Goal: Task Accomplishment & Management: Complete application form

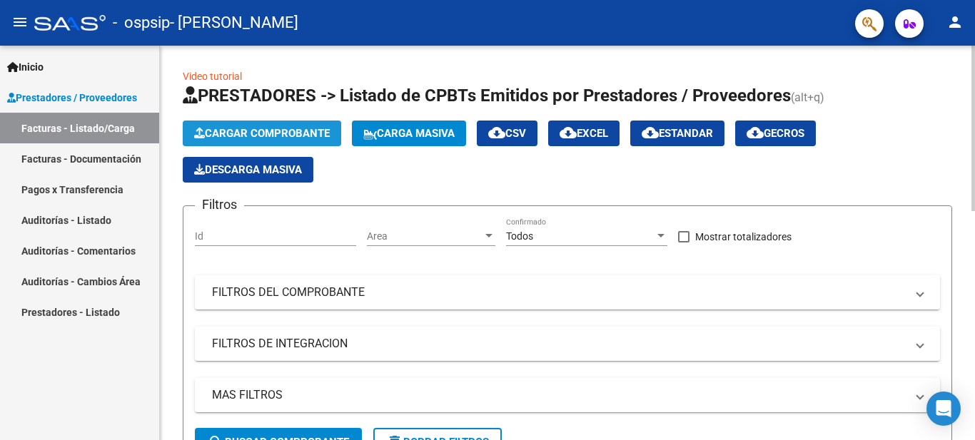
click at [273, 127] on span "Cargar Comprobante" at bounding box center [262, 133] width 136 height 13
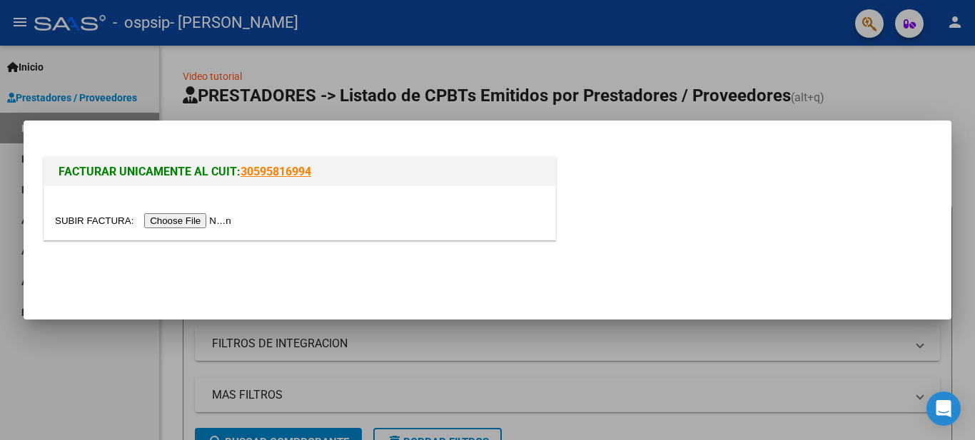
click at [193, 224] on input "file" at bounding box center [145, 220] width 180 height 15
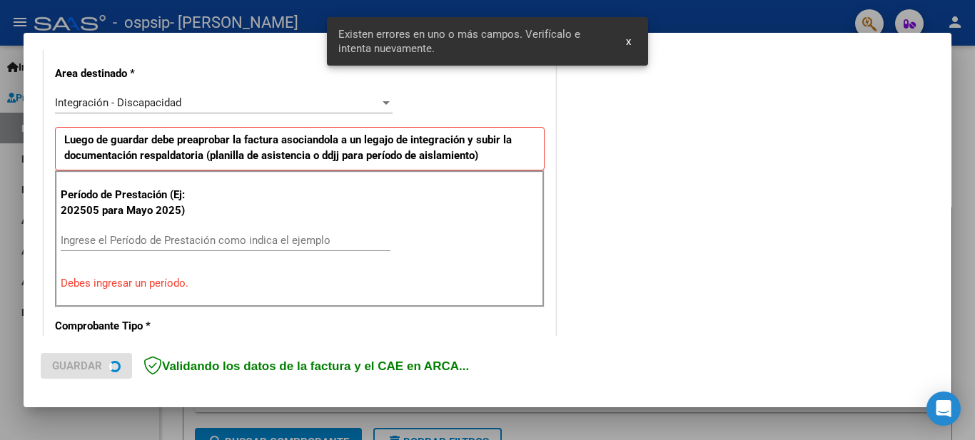
scroll to position [327, 0]
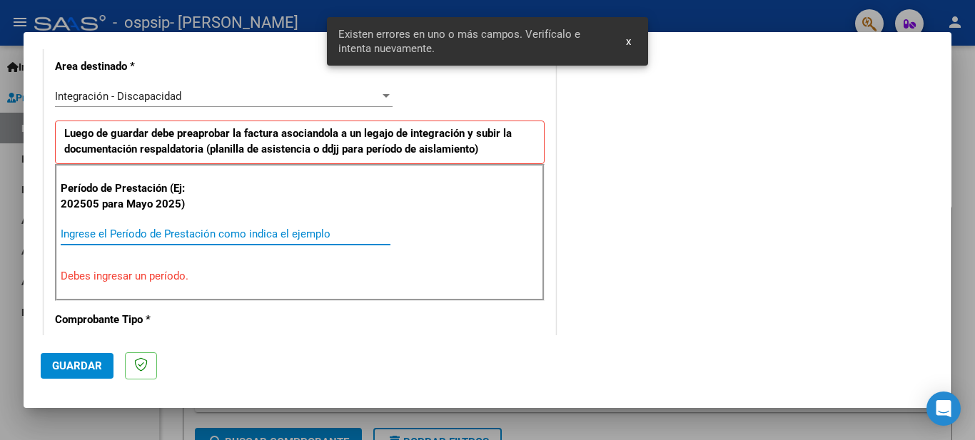
click at [112, 233] on input "Ingrese el Período de Prestación como indica el ejemplo" at bounding box center [226, 234] width 330 height 13
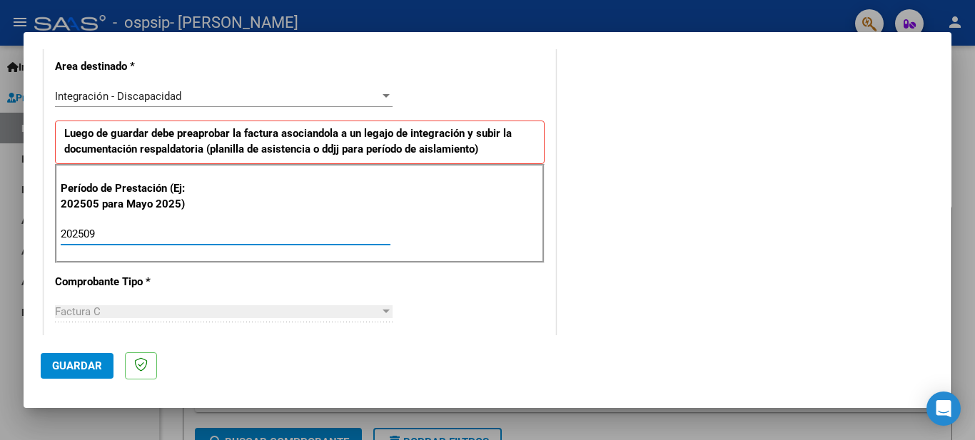
type input "202509"
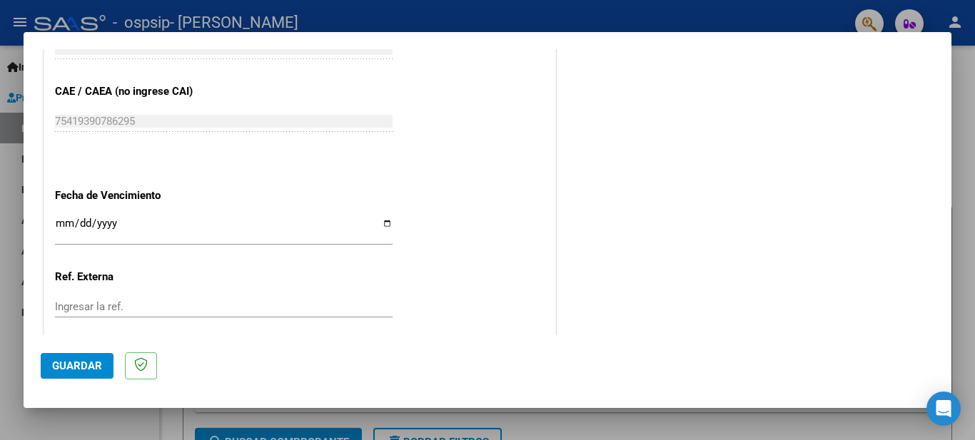
scroll to position [970, 0]
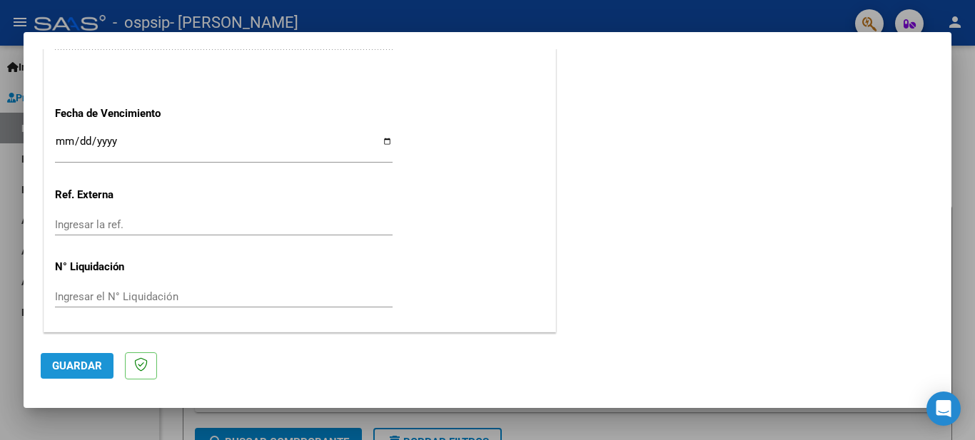
click at [81, 367] on span "Guardar" at bounding box center [77, 366] width 50 height 13
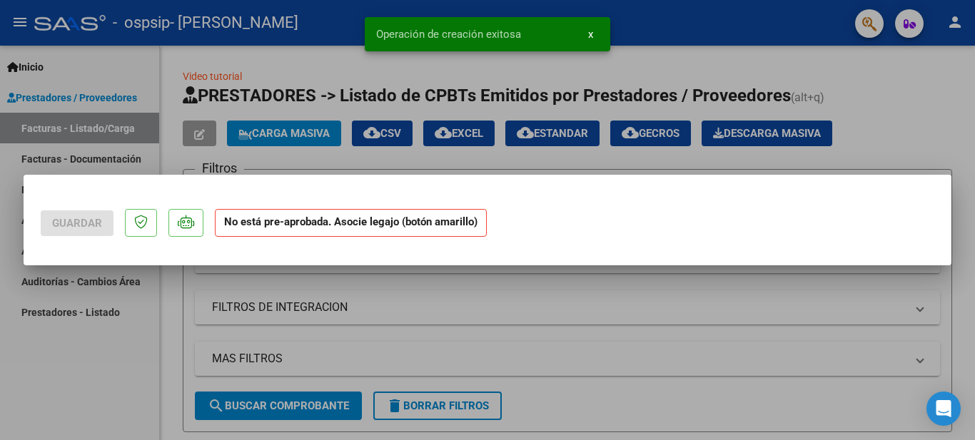
scroll to position [0, 0]
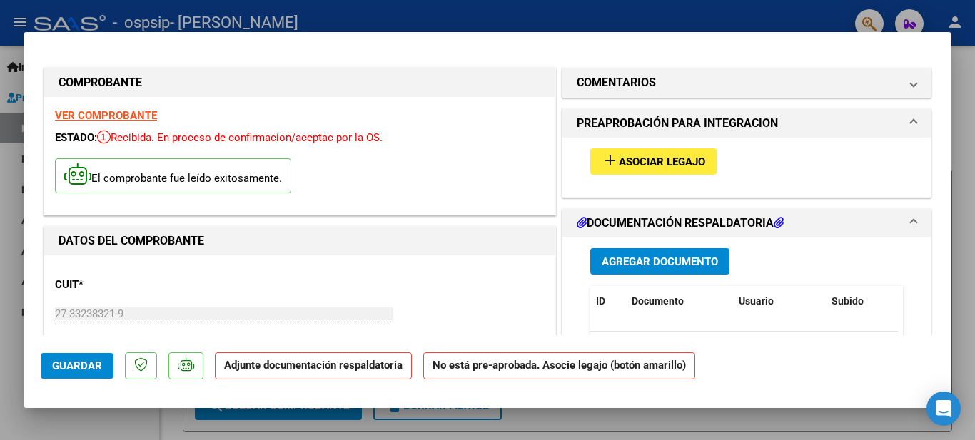
click at [277, 343] on mat-dialog-actions "Guardar Adjunte documentación respaldatoria No está pre-aprobada. Asocie legajo…" at bounding box center [487, 363] width 893 height 56
click at [651, 259] on span "Agregar Documento" at bounding box center [659, 261] width 116 height 13
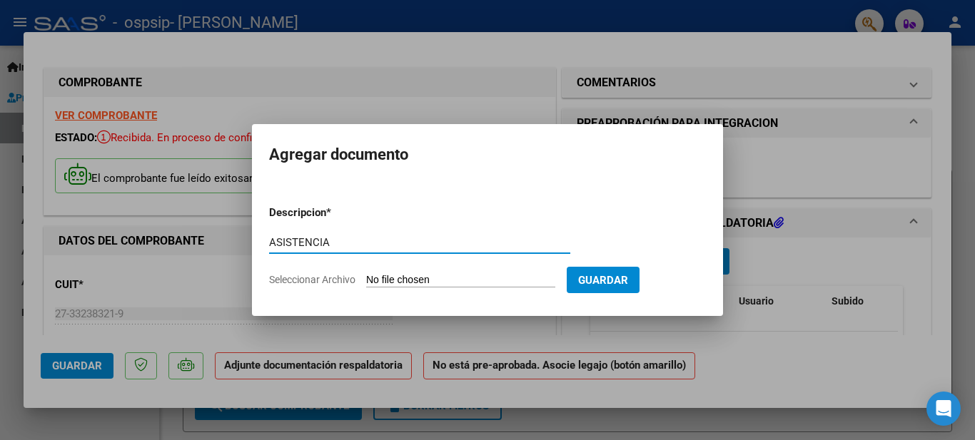
type input "ASISTENCIA"
click at [396, 278] on input "Seleccionar Archivo" at bounding box center [460, 281] width 189 height 14
type input "C:\fakepath\ASISTENCIA ALMENDRA OSPSIP SEPT.pdf"
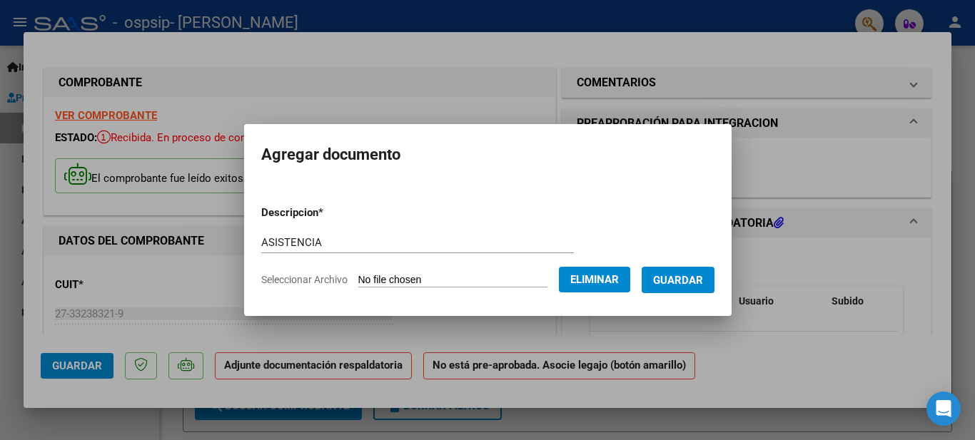
click at [683, 278] on span "Guardar" at bounding box center [678, 280] width 50 height 13
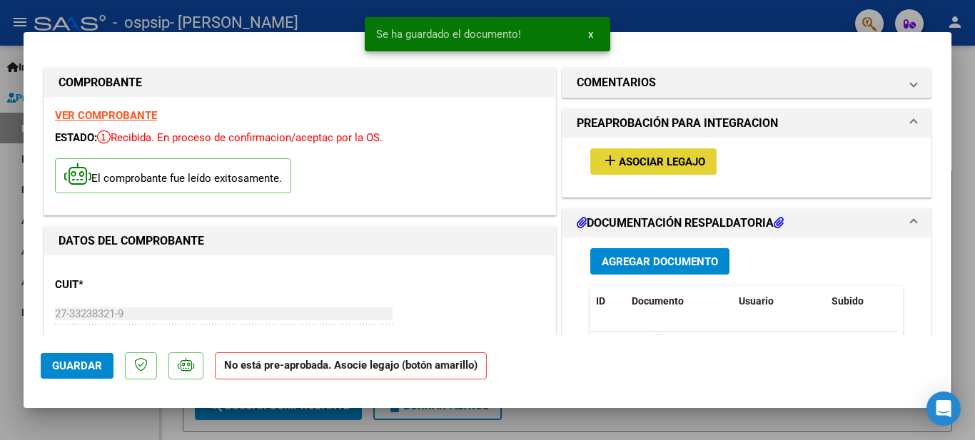
click at [646, 156] on span "Asociar Legajo" at bounding box center [662, 162] width 86 height 13
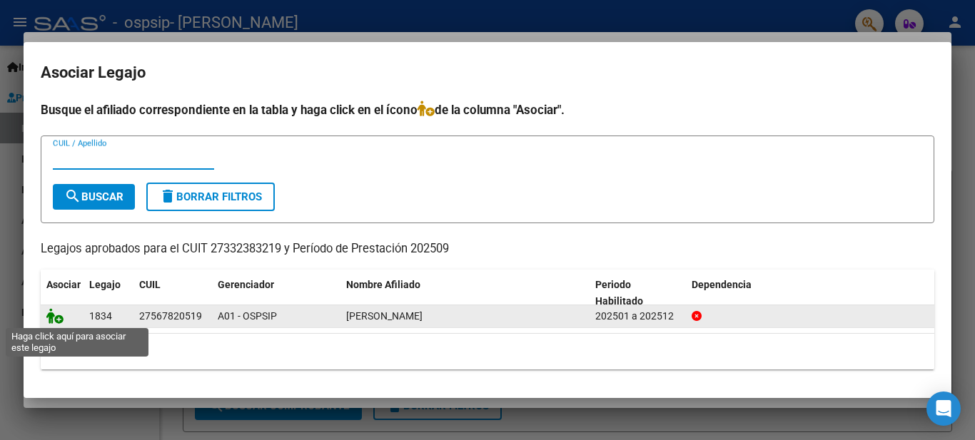
click at [59, 318] on icon at bounding box center [54, 316] width 17 height 16
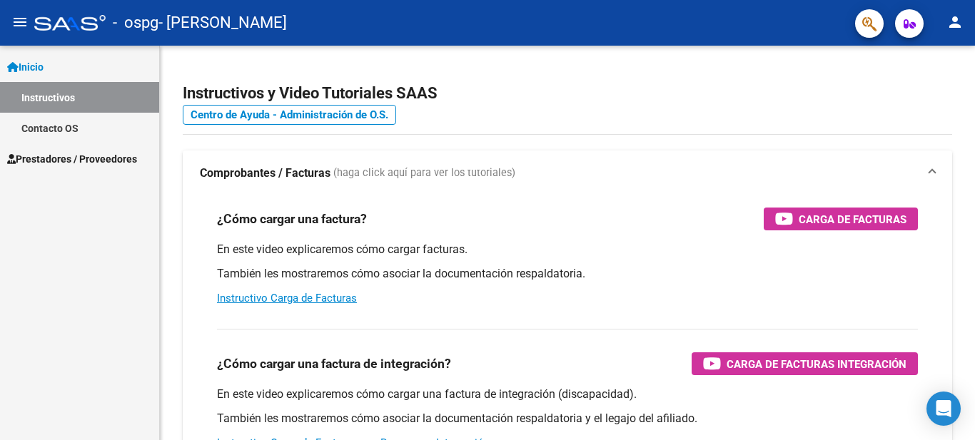
click at [114, 172] on link "Prestadores / Proveedores" at bounding box center [79, 158] width 159 height 31
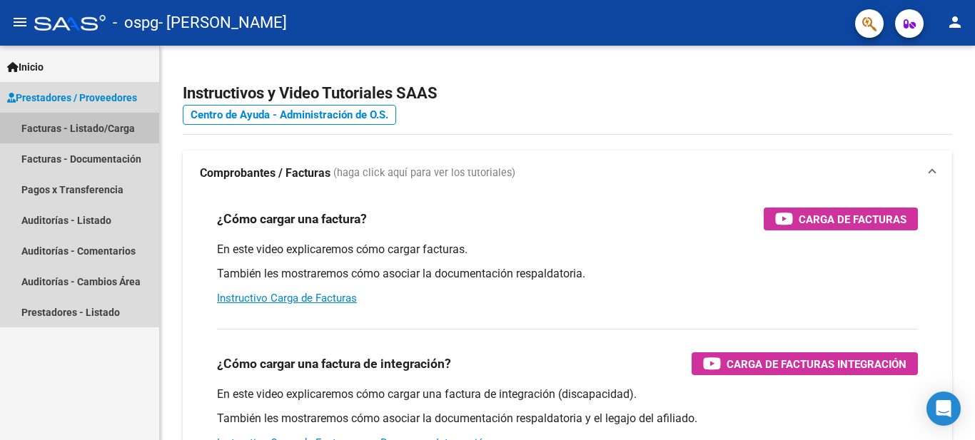
click at [101, 123] on link "Facturas - Listado/Carga" at bounding box center [79, 128] width 159 height 31
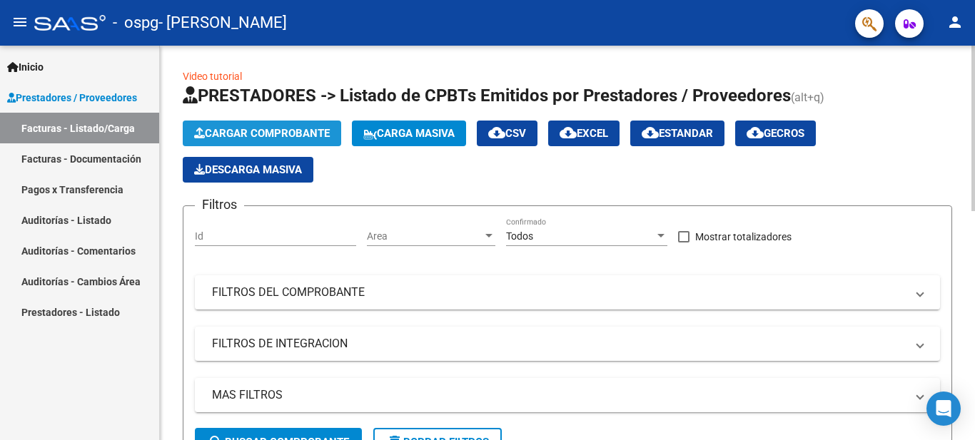
click at [228, 131] on span "Cargar Comprobante" at bounding box center [262, 133] width 136 height 13
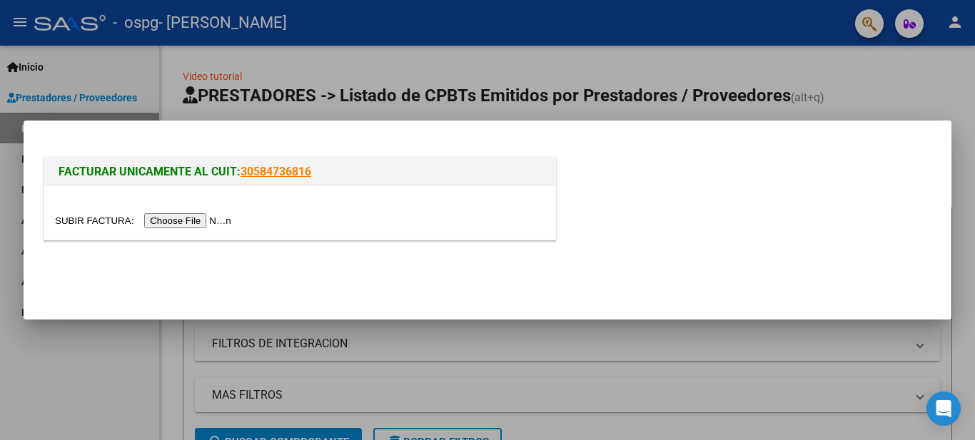
click at [166, 215] on input "file" at bounding box center [145, 220] width 180 height 15
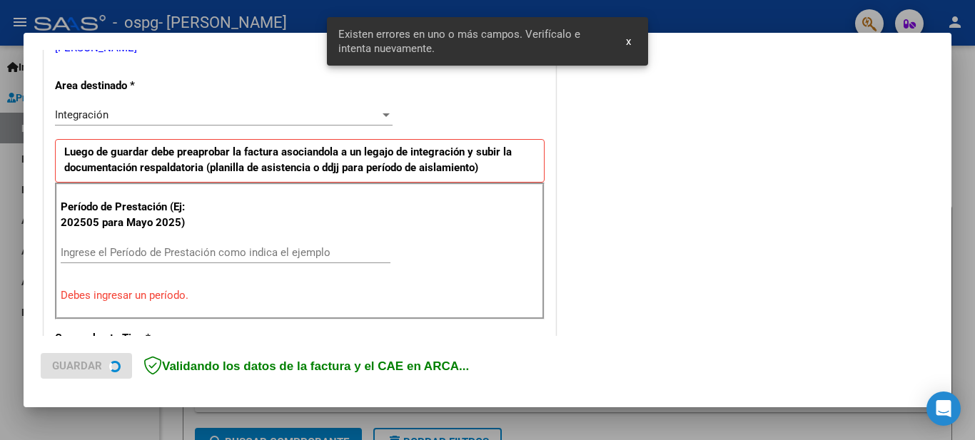
scroll to position [327, 0]
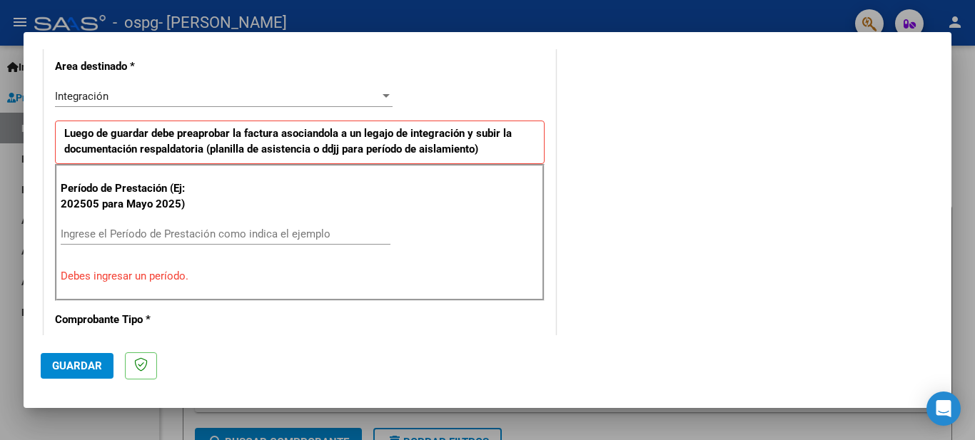
click at [97, 210] on p "Período de Prestación (Ej: 202505 para Mayo 2025)" at bounding box center [132, 196] width 143 height 32
click at [86, 225] on div "Ingrese el Período de Prestación como indica el ejemplo" at bounding box center [226, 233] width 330 height 21
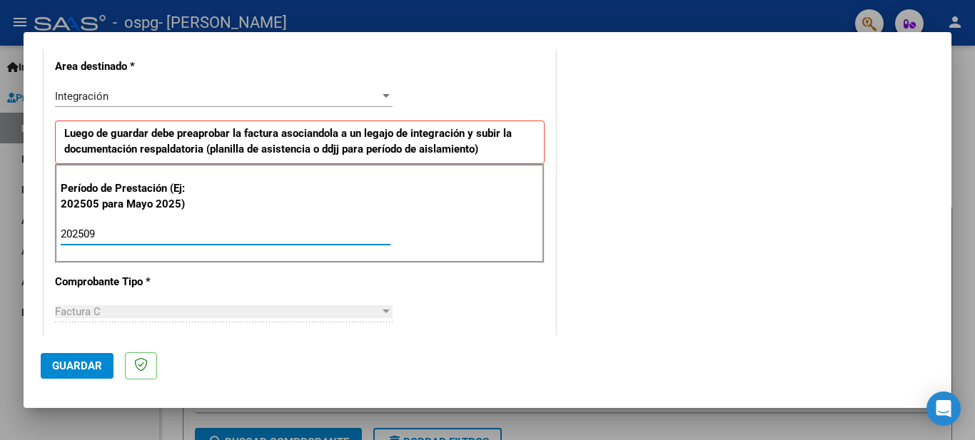
type input "202509"
click at [380, 93] on div at bounding box center [386, 96] width 13 height 11
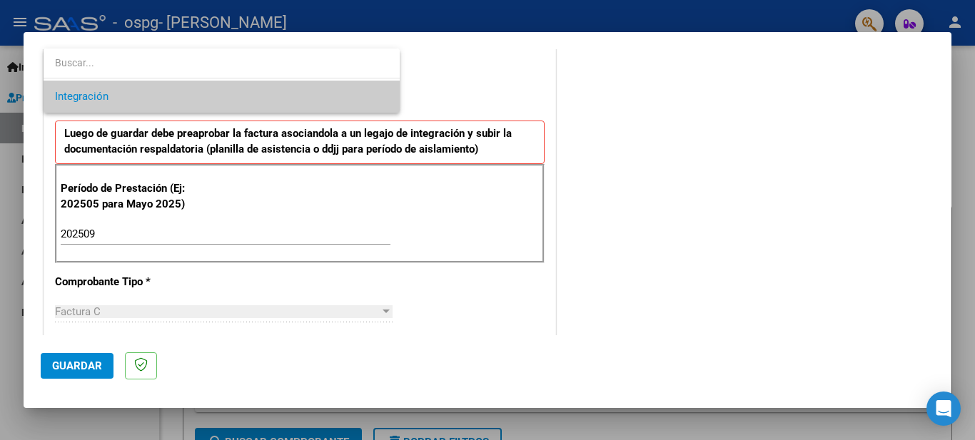
click at [380, 93] on span "Integración" at bounding box center [221, 97] width 333 height 32
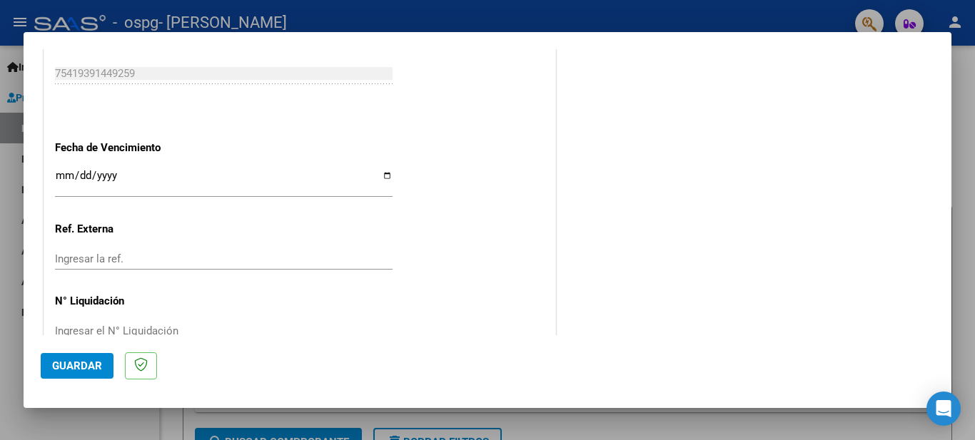
scroll to position [970, 0]
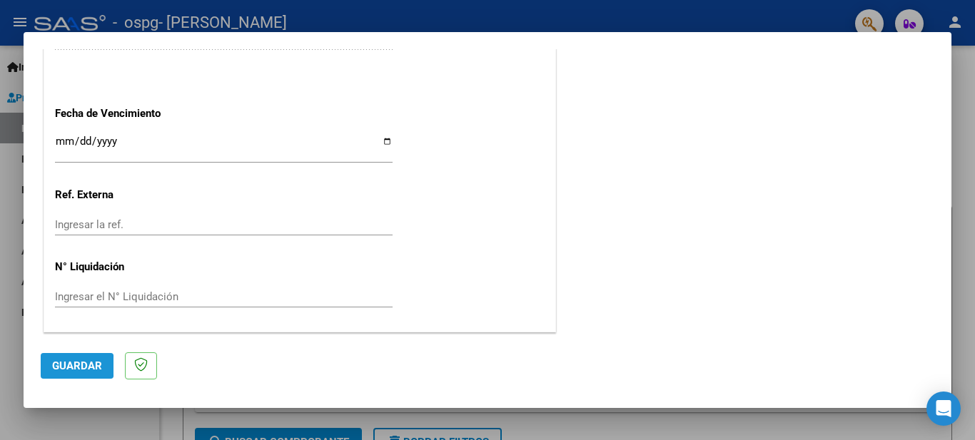
click at [63, 366] on span "Guardar" at bounding box center [77, 366] width 50 height 13
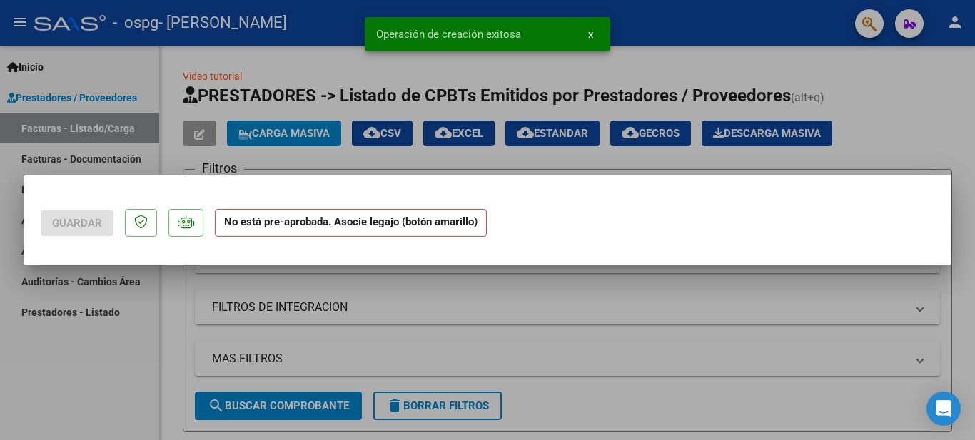
scroll to position [0, 0]
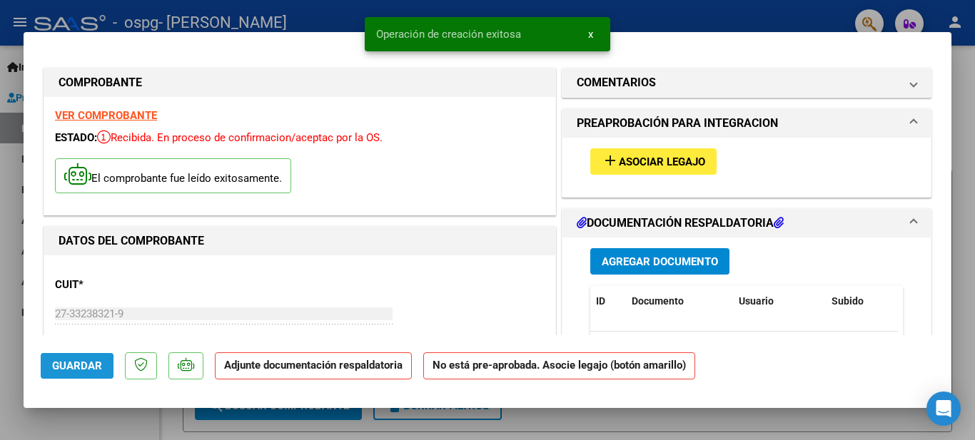
click at [63, 366] on span "Guardar" at bounding box center [77, 366] width 50 height 13
click at [638, 252] on button "Agregar Documento" at bounding box center [659, 261] width 139 height 26
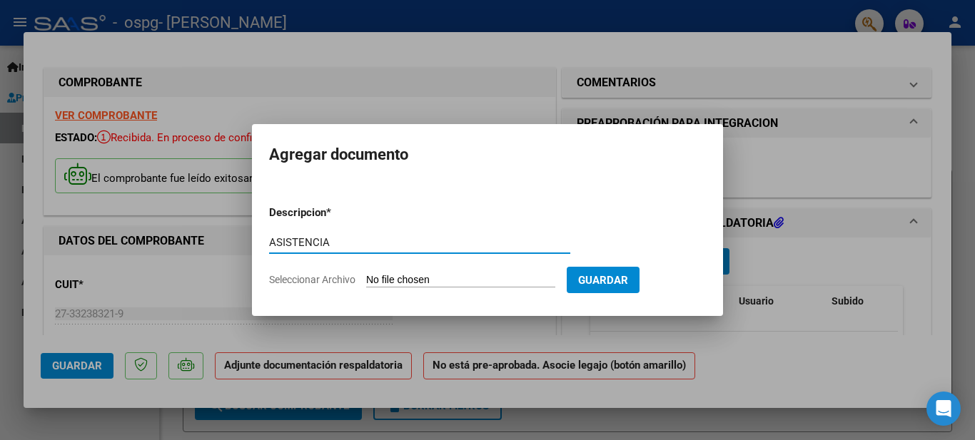
type input "ASISTENCIA"
click at [296, 282] on span "Seleccionar Archivo" at bounding box center [312, 279] width 86 height 11
click at [366, 282] on input "Seleccionar Archivo" at bounding box center [460, 281] width 189 height 14
type input "C:\fakepath\ASIS RODRIGUEZ LAUTARO SEPTIEMBRE.pdf"
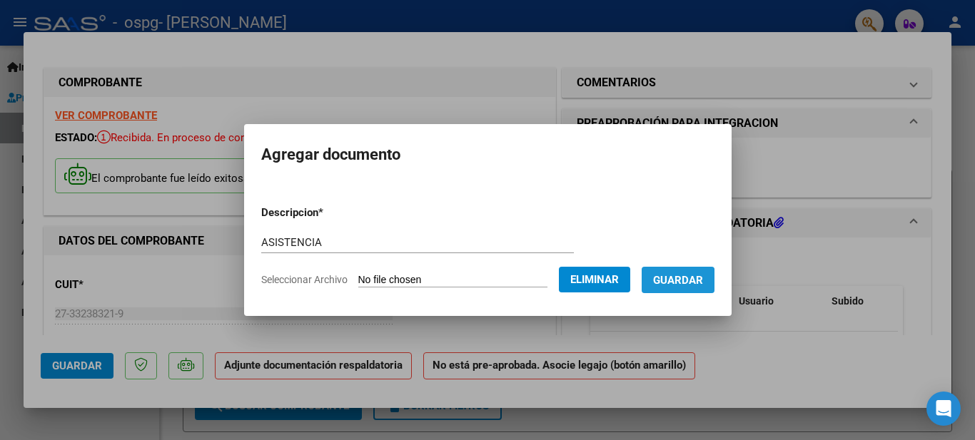
click at [687, 282] on span "Guardar" at bounding box center [678, 280] width 50 height 13
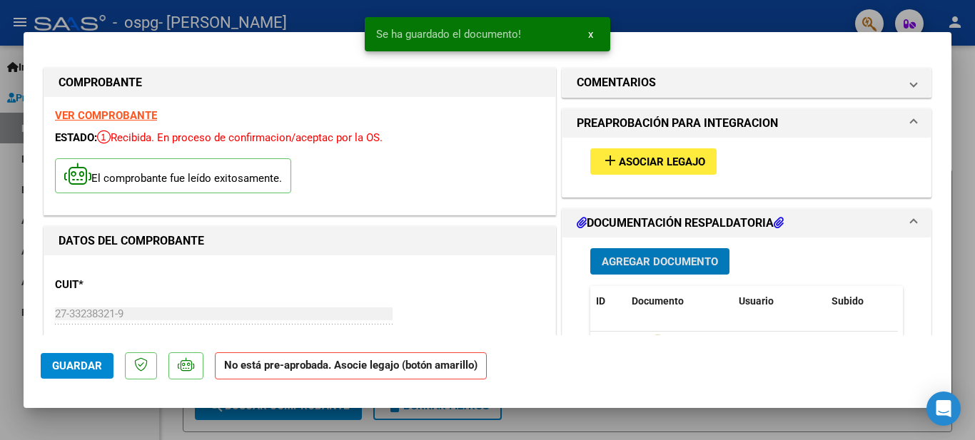
click at [611, 156] on mat-icon "add" at bounding box center [609, 160] width 17 height 17
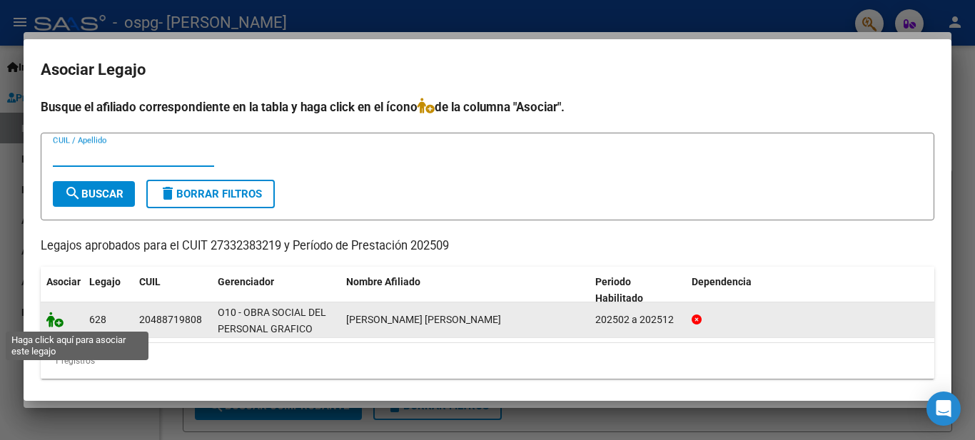
click at [54, 324] on icon at bounding box center [54, 320] width 17 height 16
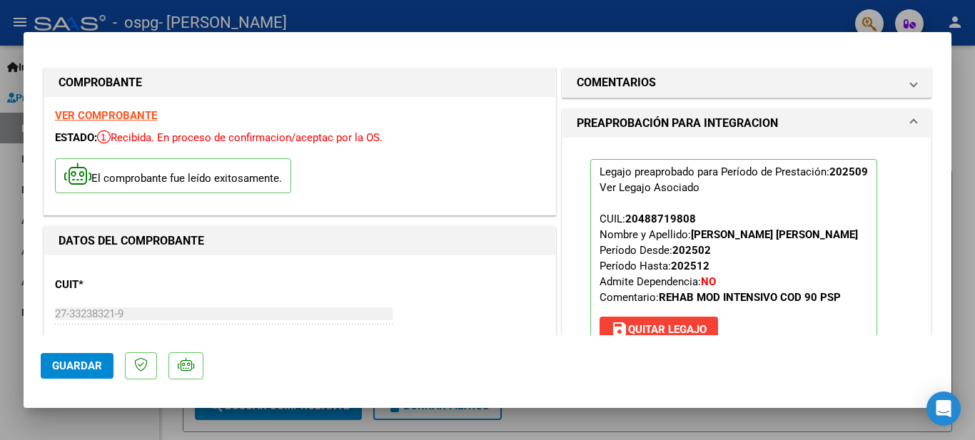
click at [68, 365] on span "Guardar" at bounding box center [77, 366] width 50 height 13
